Goal: Task Accomplishment & Management: Complete application form

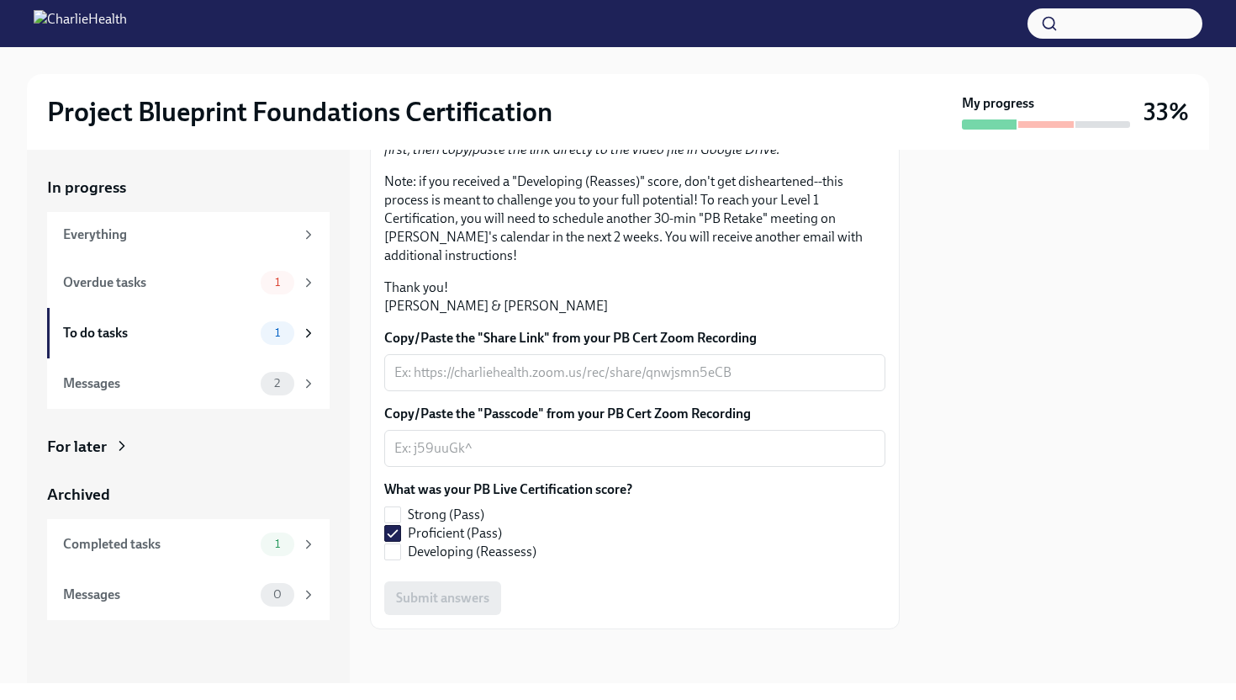
scroll to position [378, 0]
click at [787, 373] on textarea "Copy/Paste the "Share Link" from your PB Cert Zoom Recording" at bounding box center [634, 372] width 481 height 20
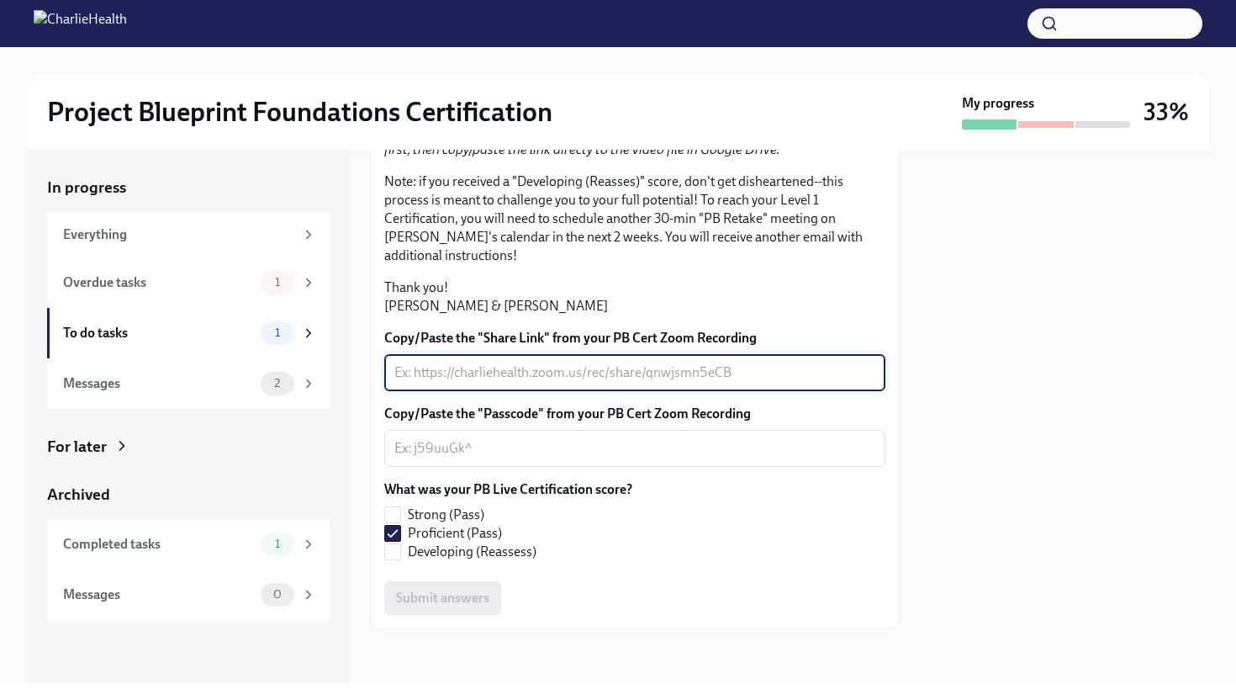
paste textarea "[URL][DOMAIN_NAME]"
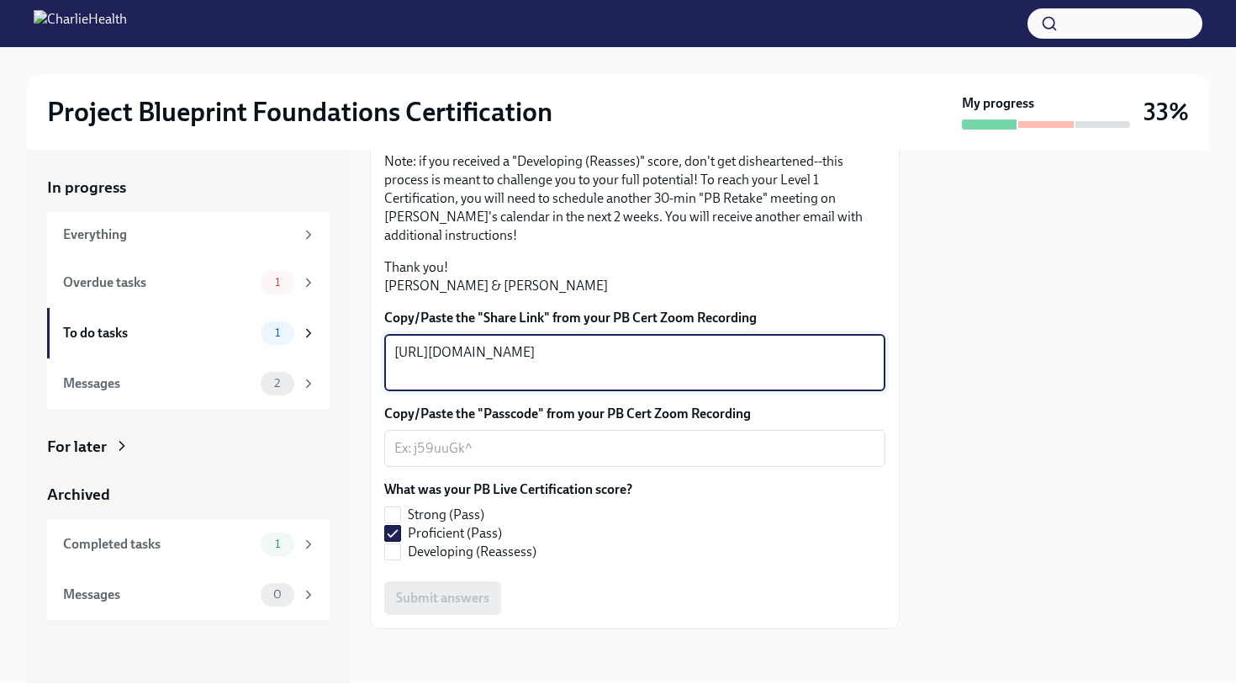
type textarea "[URL][DOMAIN_NAME]"
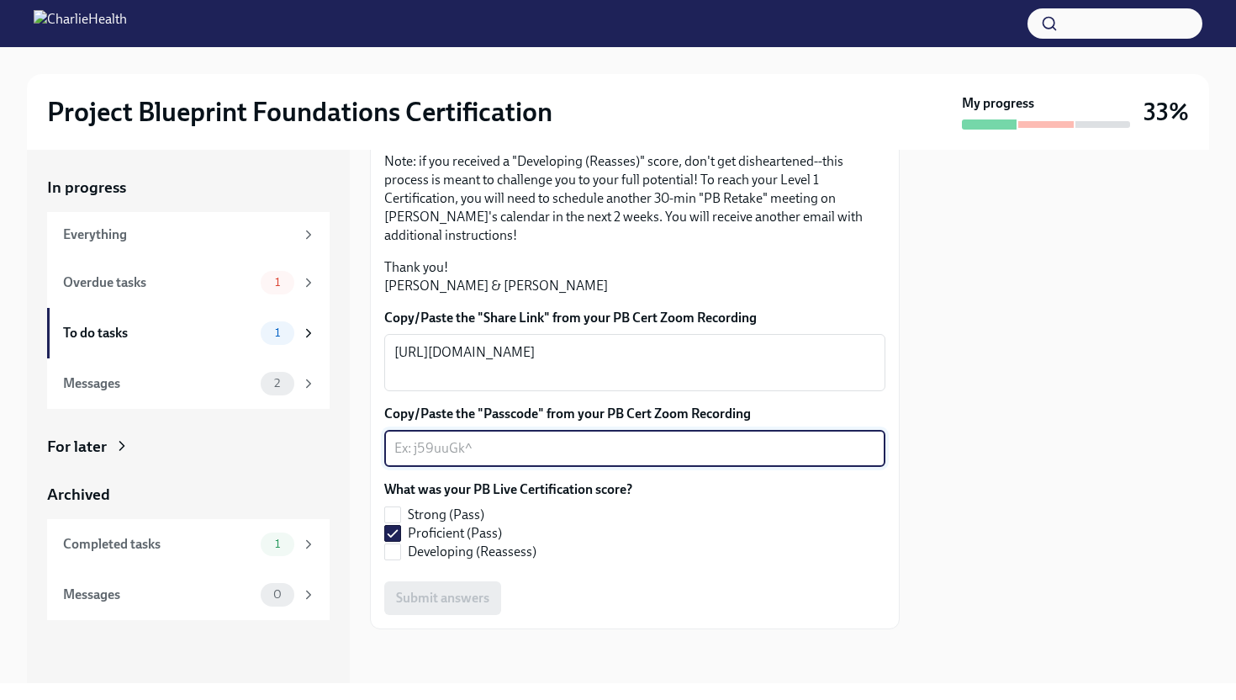
paste textarea "U8D=N1+9"
type textarea "U8D=N1+9"
click at [468, 606] on span "Submit answers" at bounding box center [442, 598] width 93 height 17
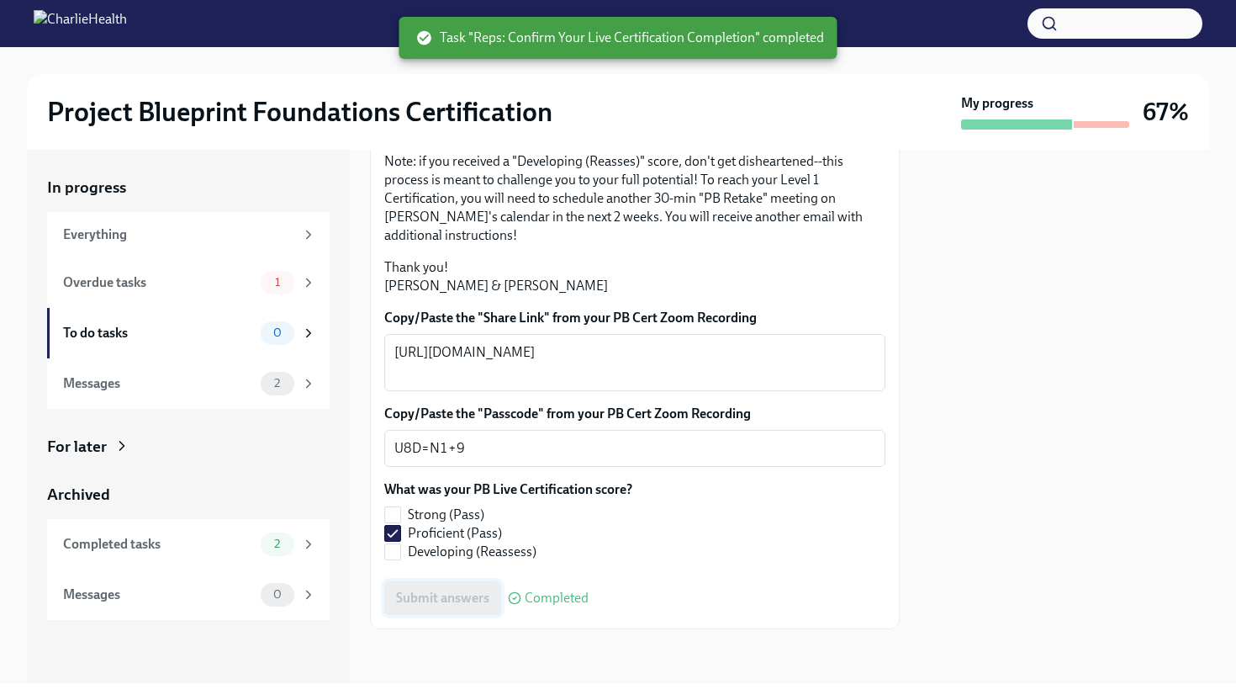
scroll to position [403, 0]
click at [153, 290] on div "Overdue tasks" at bounding box center [158, 282] width 191 height 19
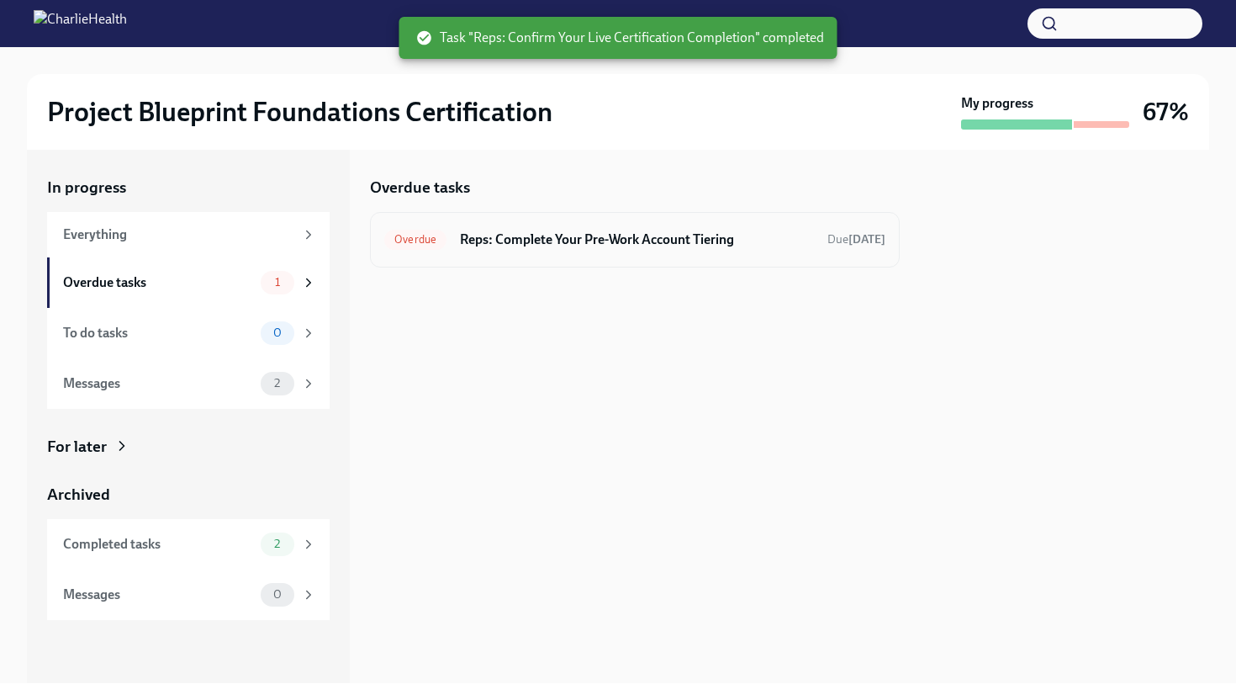
click at [560, 250] on div "Overdue Reps: Complete Your Pre-Work Account Tiering Due [DATE]" at bounding box center [634, 239] width 501 height 27
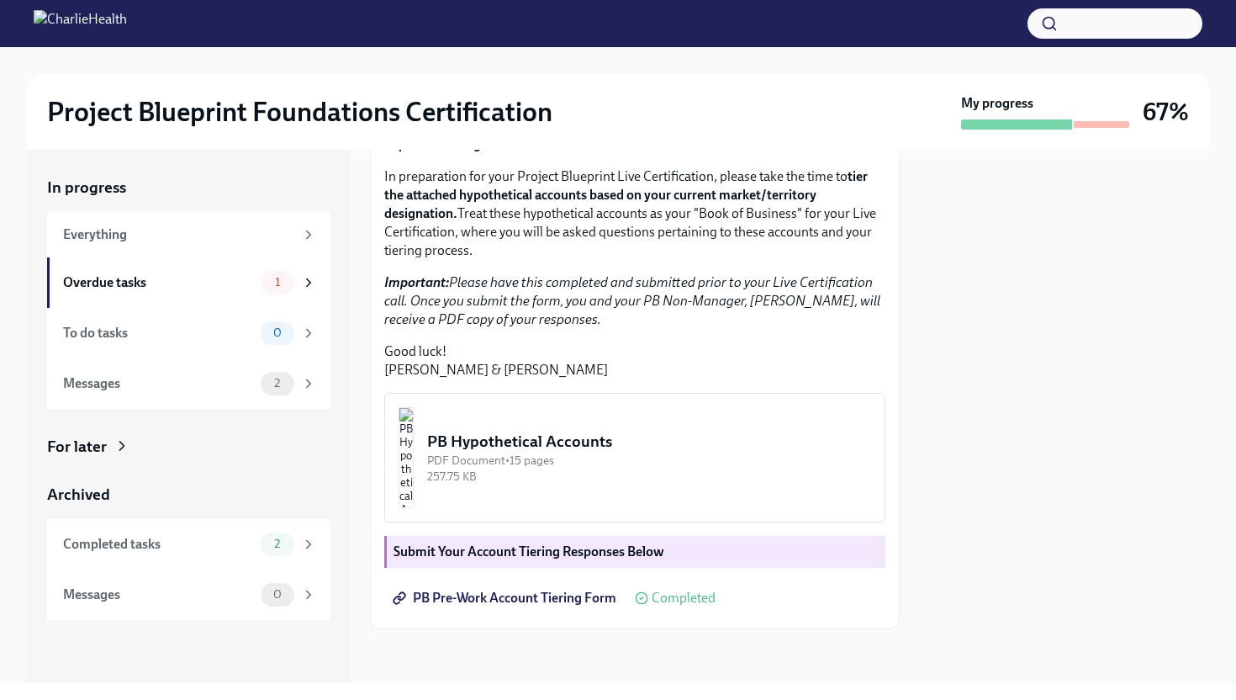
scroll to position [346, 0]
